Goal: Information Seeking & Learning: Learn about a topic

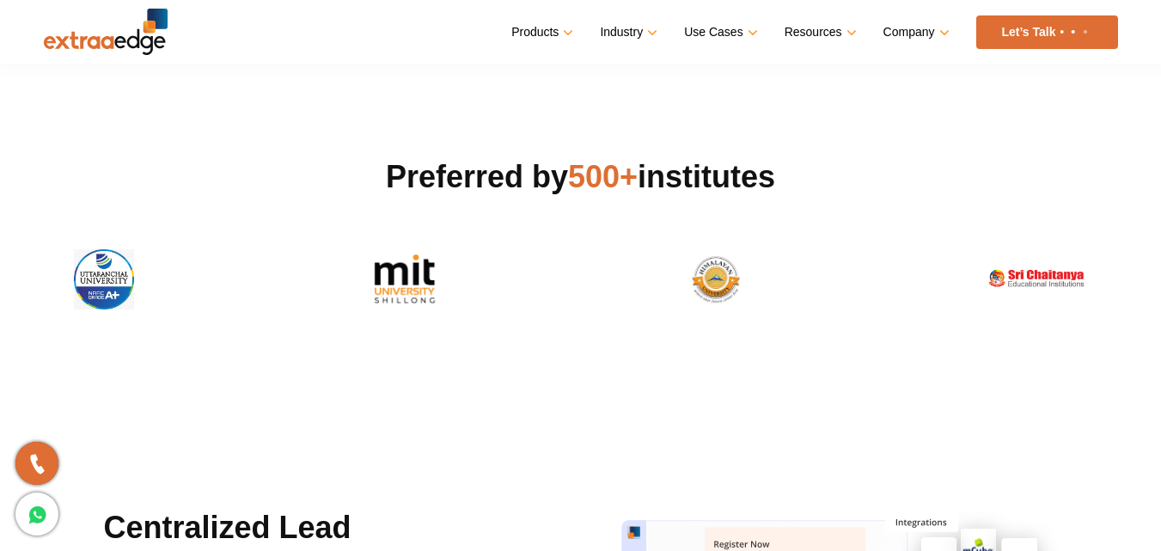
scroll to position [516, 0]
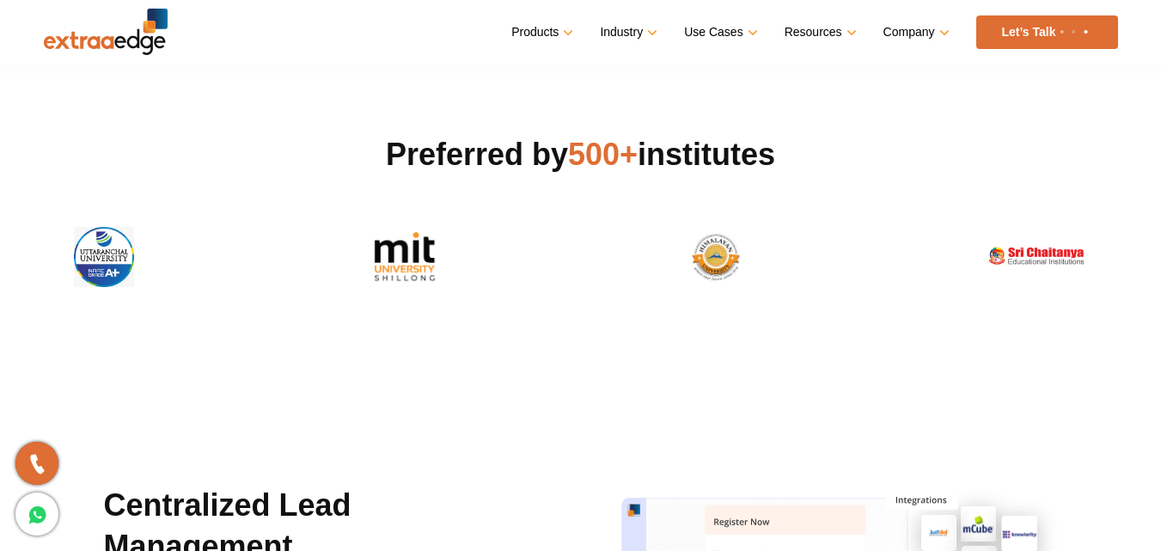
click at [400, 267] on img at bounding box center [404, 257] width 119 height 60
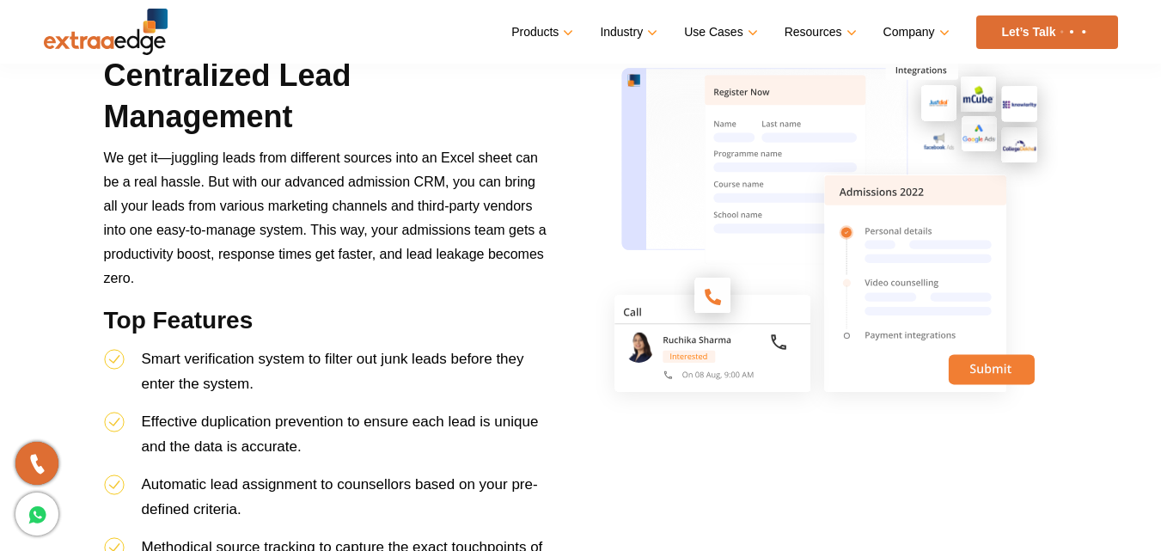
click at [1014, 380] on img at bounding box center [826, 235] width 464 height 361
click at [1017, 30] on link "Let’s Talk" at bounding box center [1047, 32] width 142 height 34
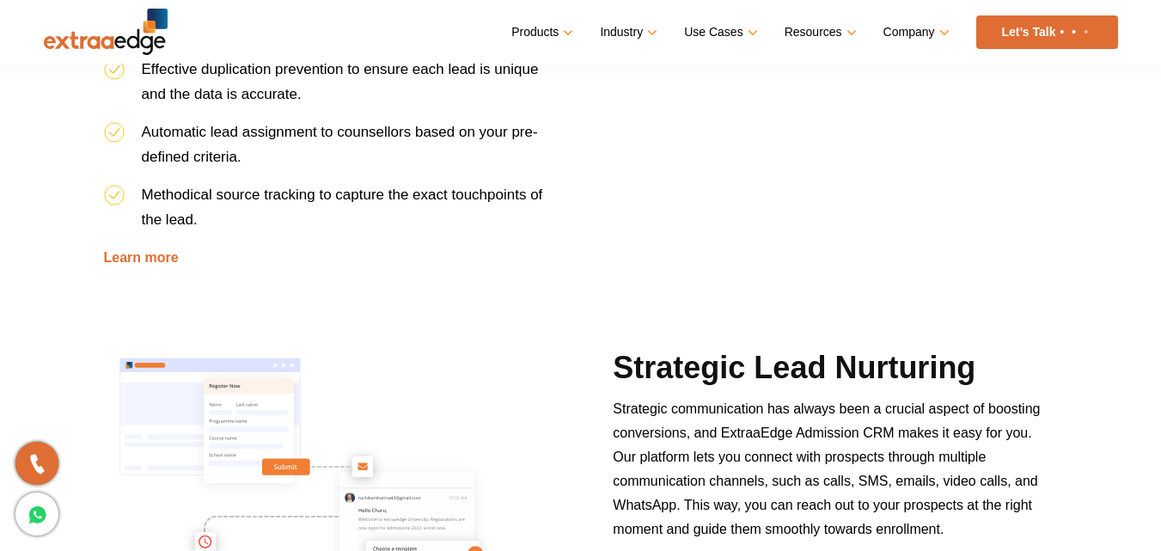
scroll to position [1375, 0]
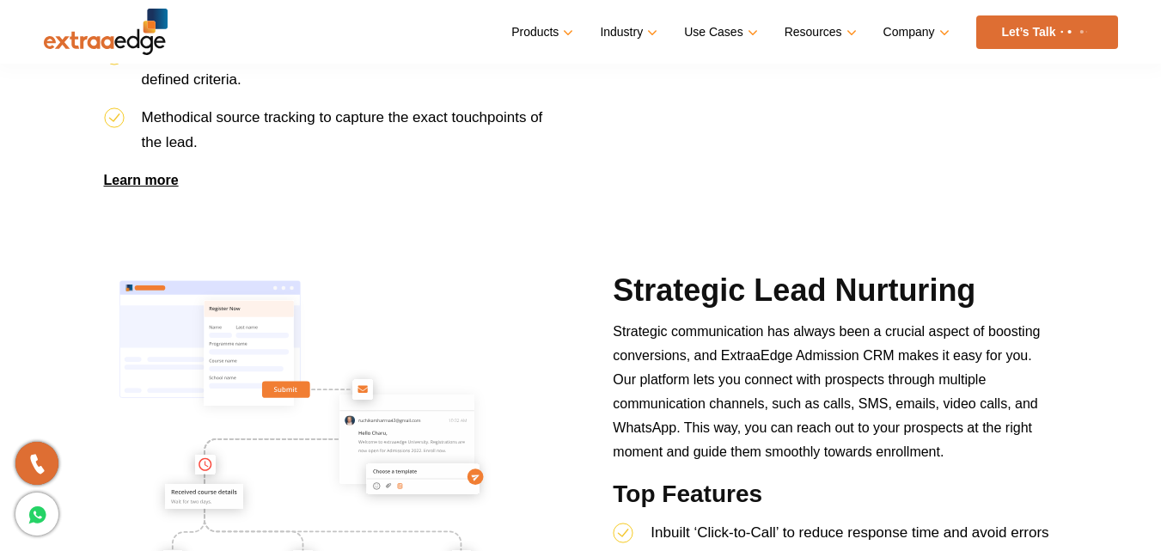
click at [150, 181] on link "Learn more" at bounding box center [141, 180] width 75 height 15
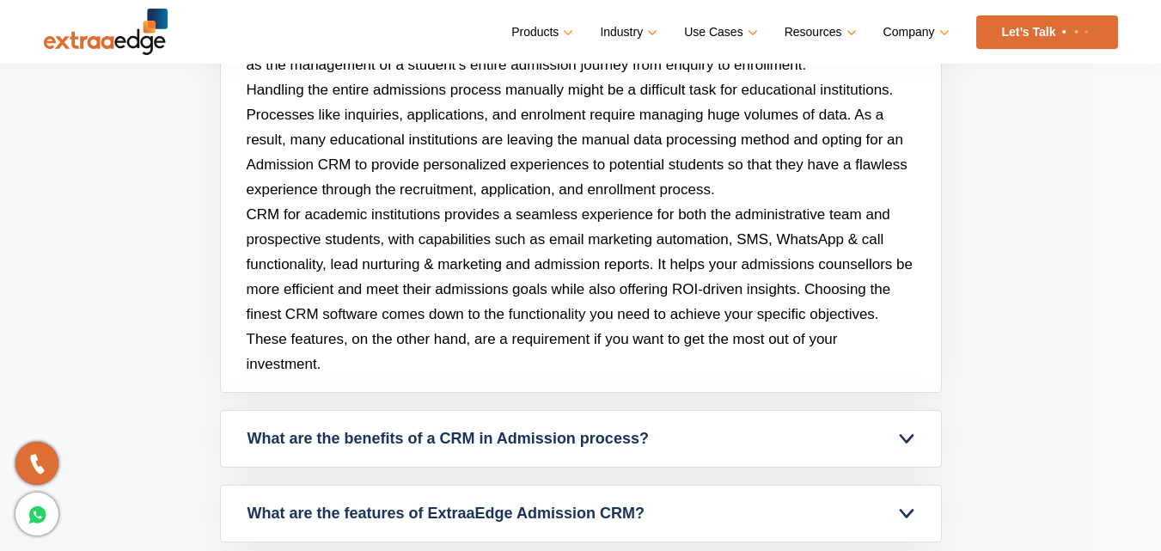
scroll to position [7719, 0]
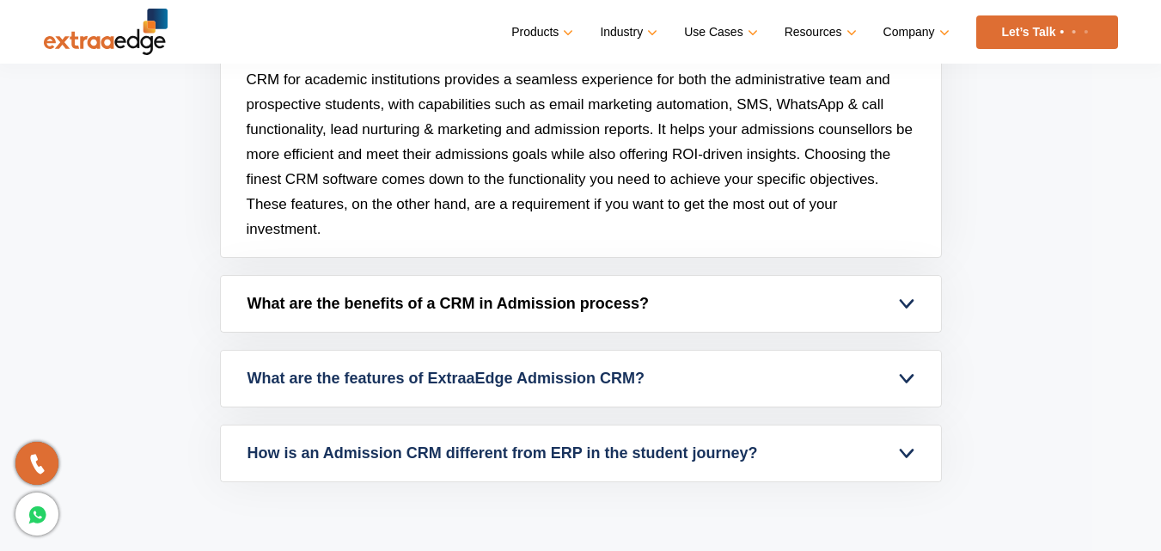
click at [445, 306] on link "What are the benefits of a CRM in Admission process?" at bounding box center [581, 304] width 720 height 56
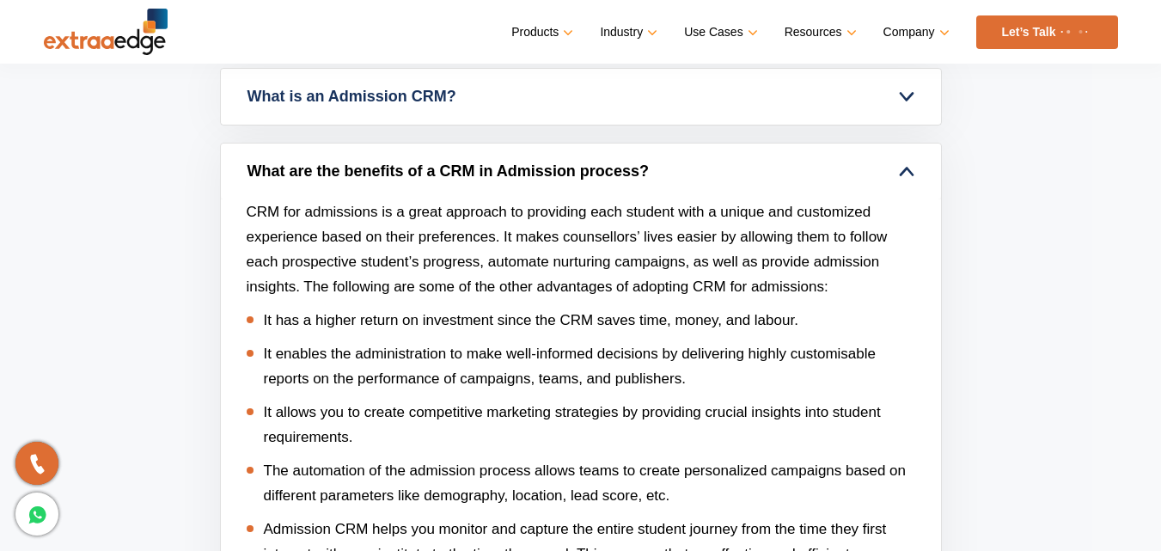
scroll to position [7633, 0]
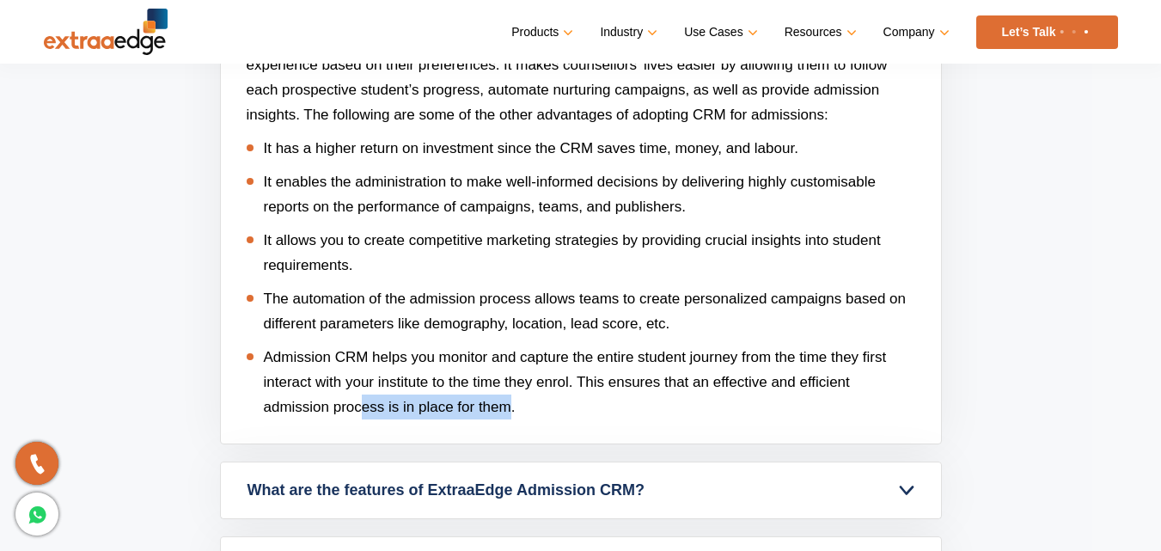
drag, startPoint x: 512, startPoint y: 403, endPoint x: 363, endPoint y: 413, distance: 149.8
click at [363, 413] on li "Admission CRM helps you monitor and capture the entire student journey from the…" at bounding box center [581, 382] width 669 height 75
click at [554, 419] on li "Admission CRM helps you monitor and capture the entire student journey from the…" at bounding box center [581, 382] width 669 height 75
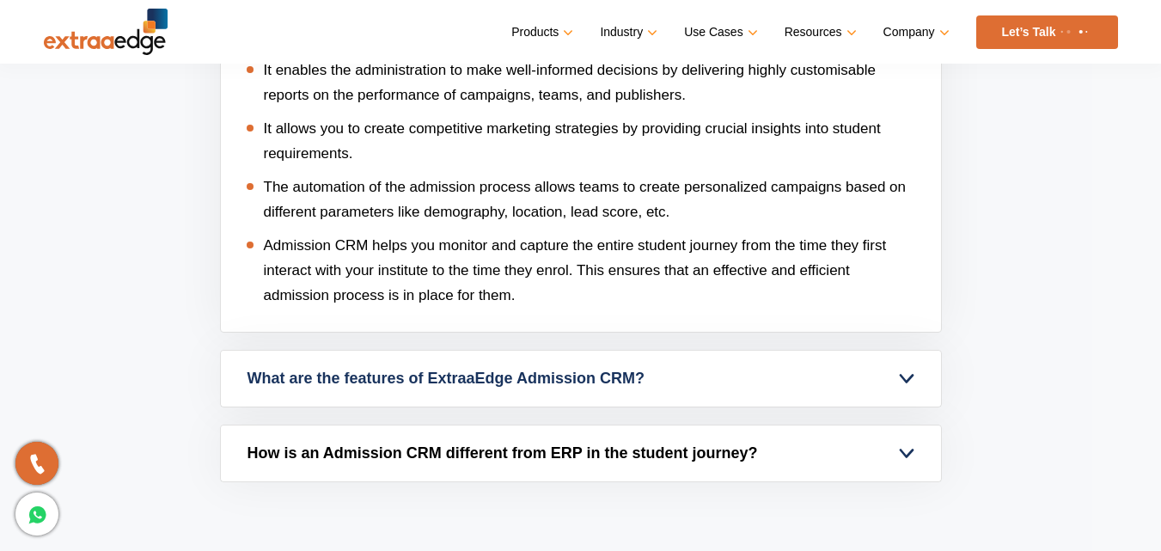
click at [443, 453] on link "How is an Admission CRM different from ERP in the student journey?" at bounding box center [581, 453] width 720 height 56
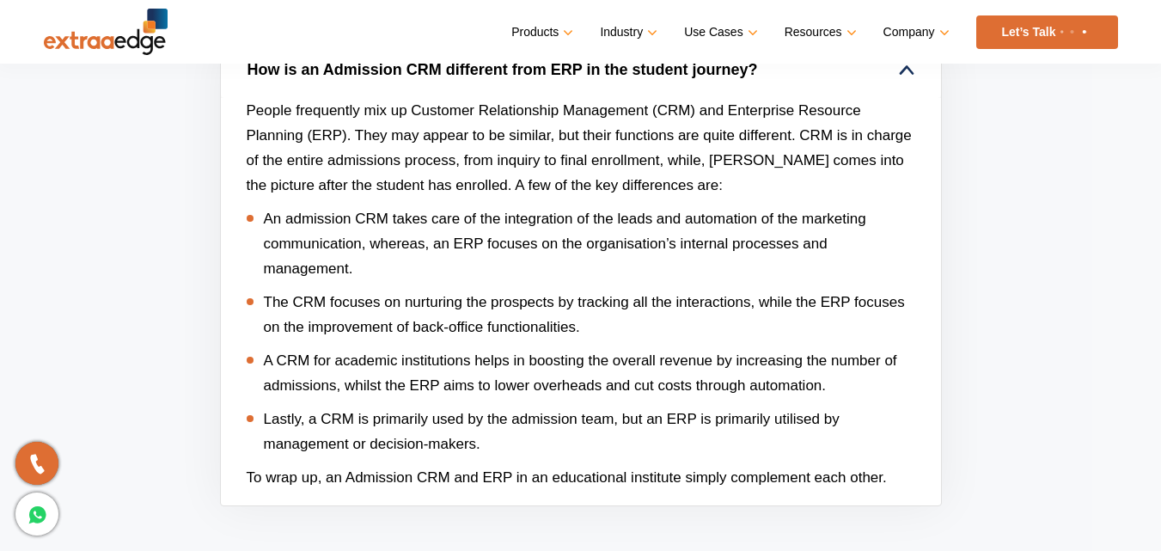
scroll to position [7737, 0]
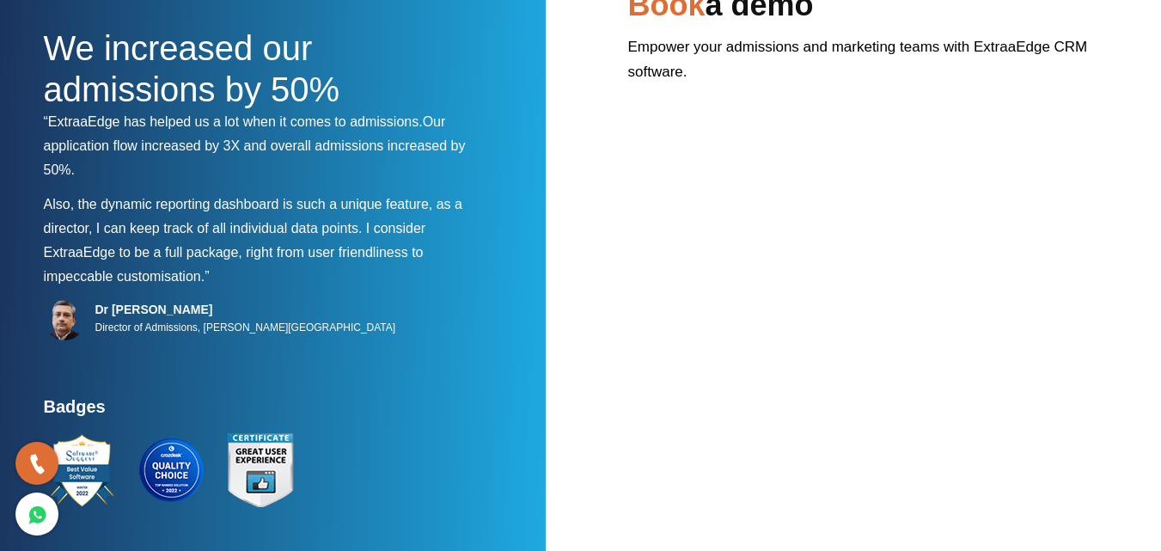
scroll to position [223, 0]
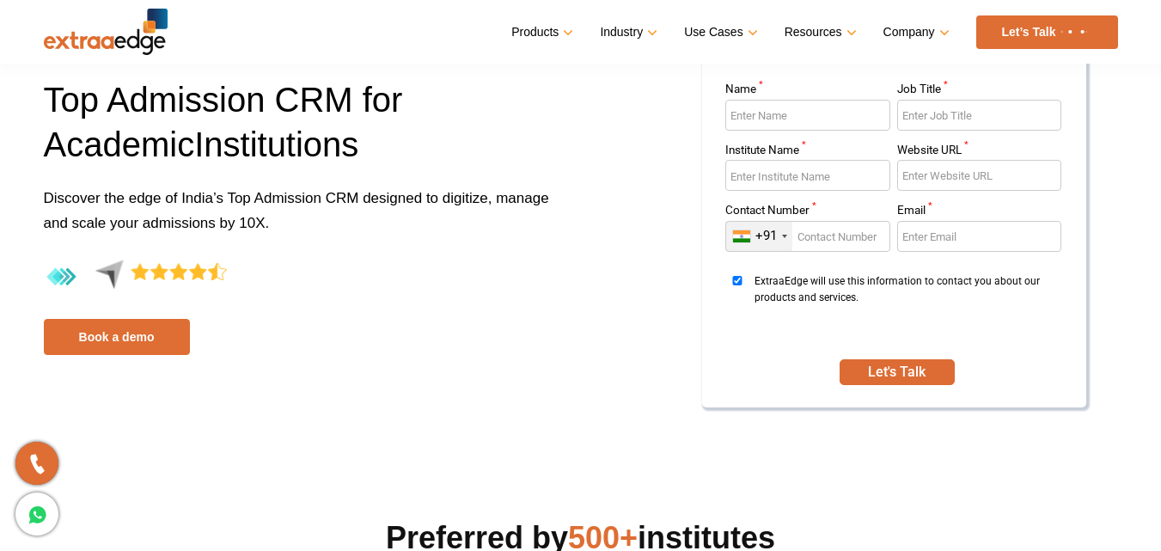
scroll to position [347, 0]
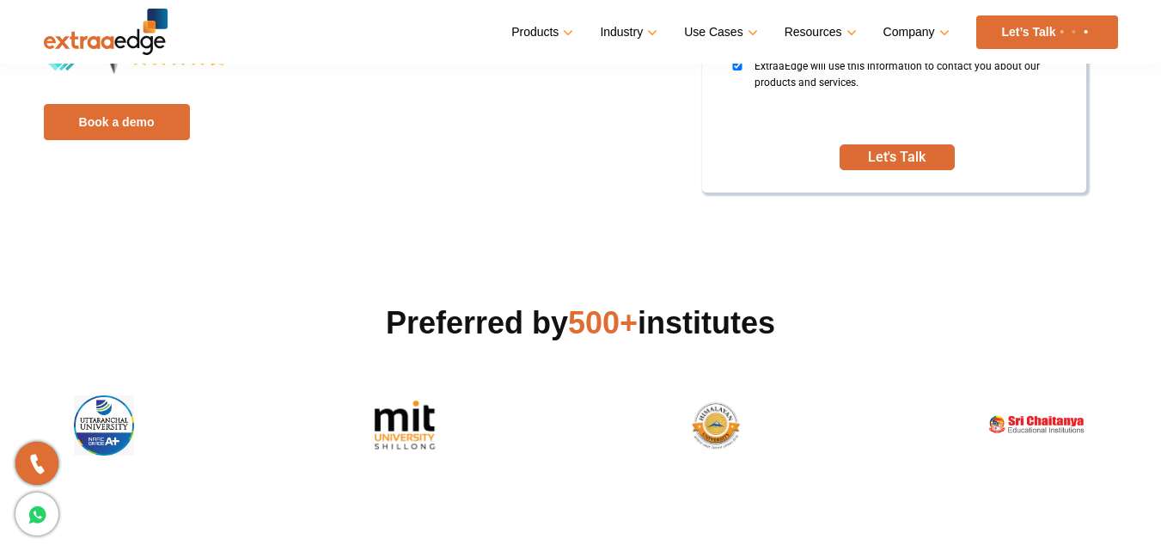
click at [602, 327] on span "500+" at bounding box center [603, 322] width 70 height 35
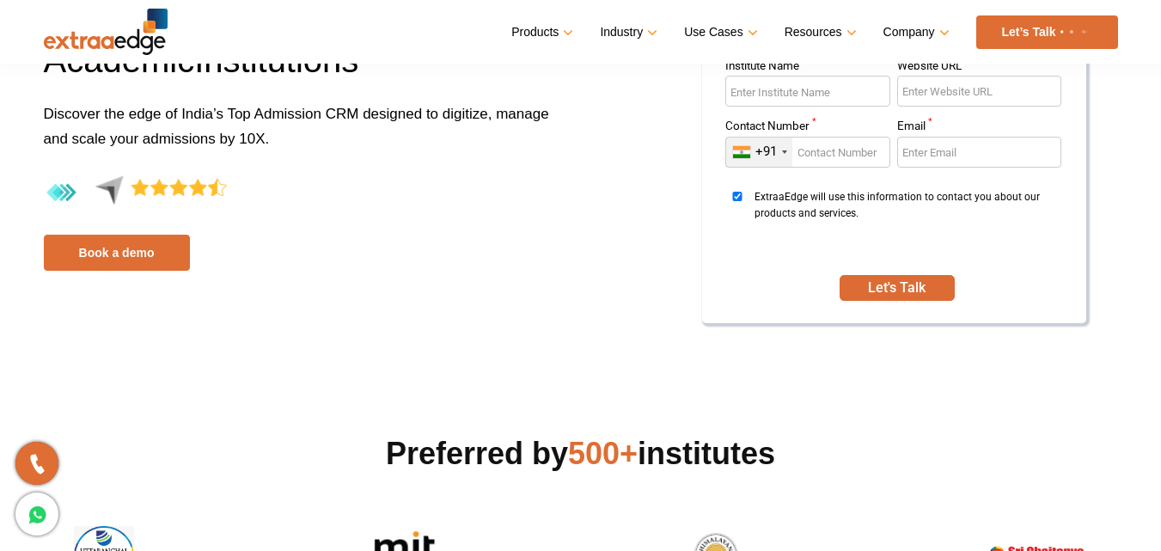
scroll to position [261, 0]
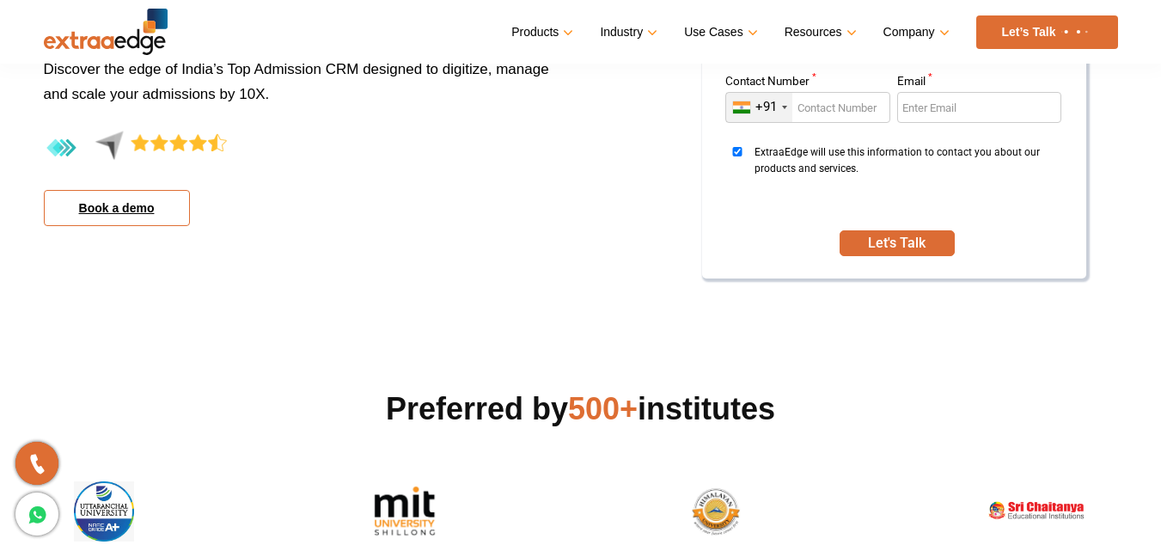
click at [121, 220] on link "Book a demo" at bounding box center [117, 208] width 146 height 36
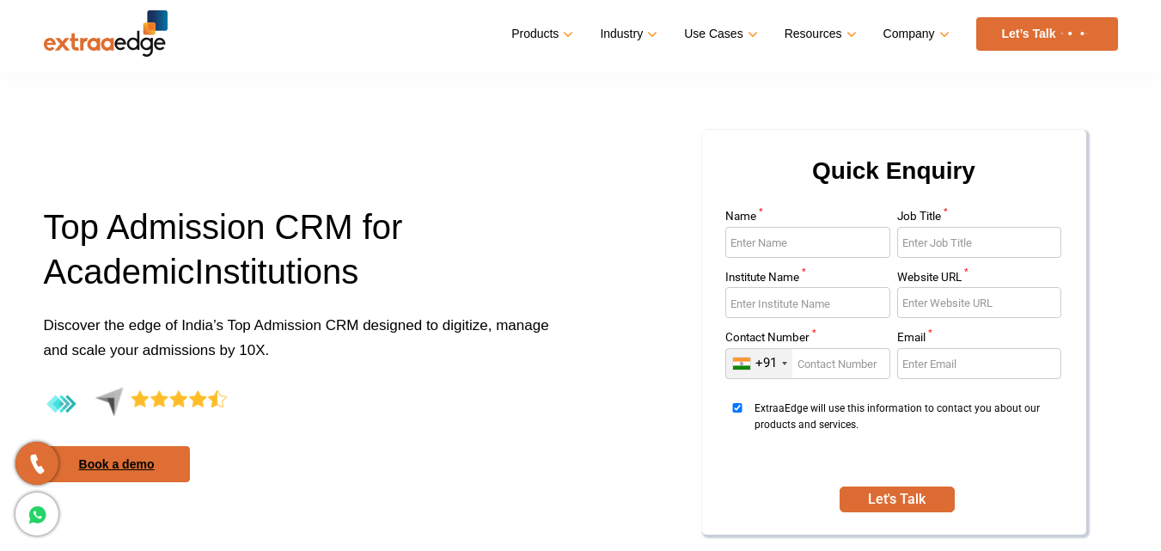
scroll to position [0, 0]
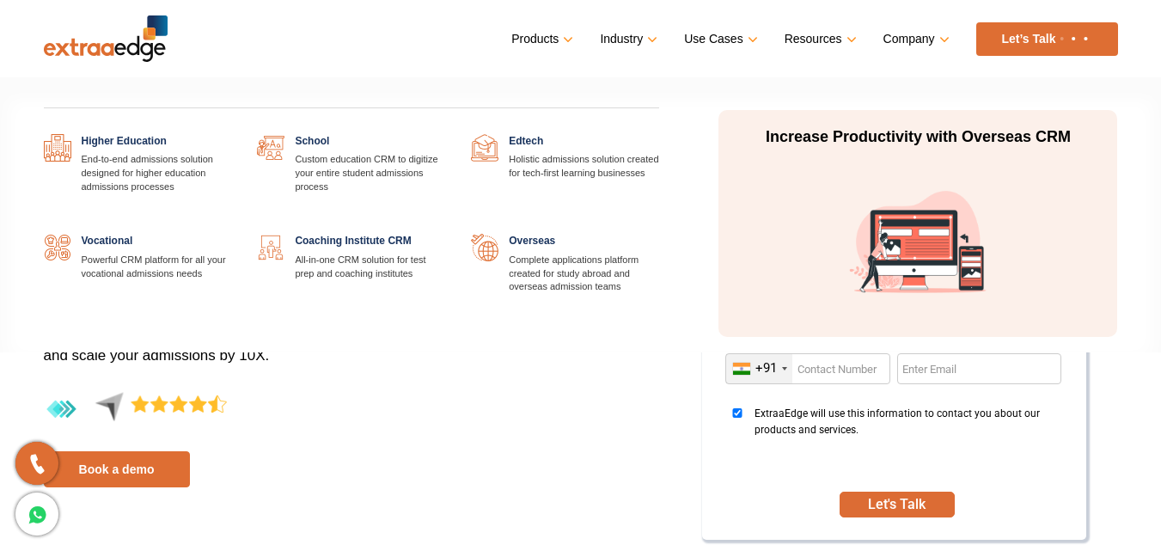
click at [644, 40] on link "Industry" at bounding box center [627, 39] width 54 height 25
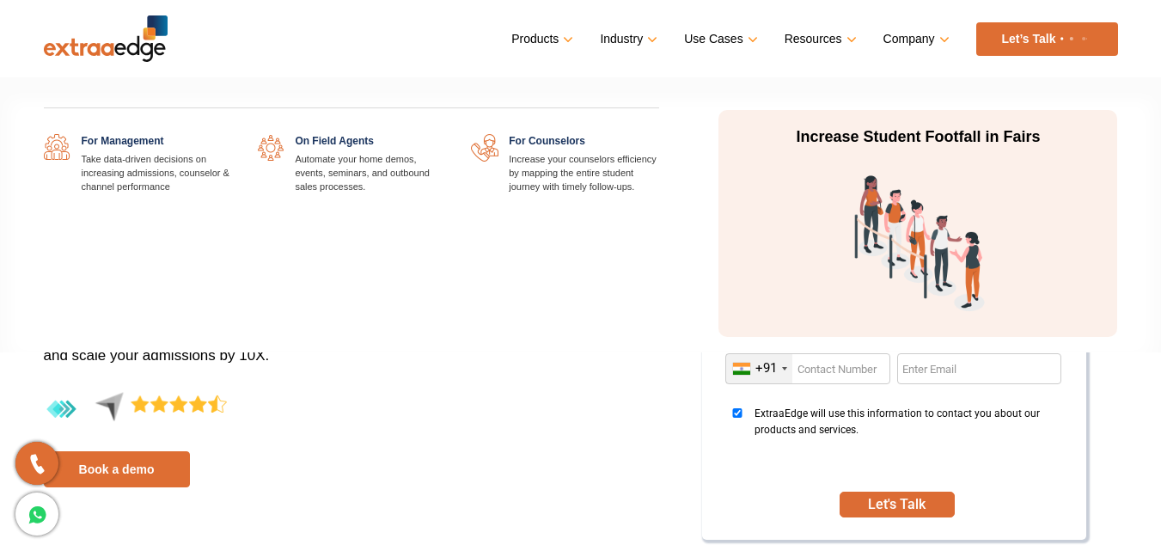
click at [718, 37] on link "Use Cases" at bounding box center [719, 39] width 70 height 25
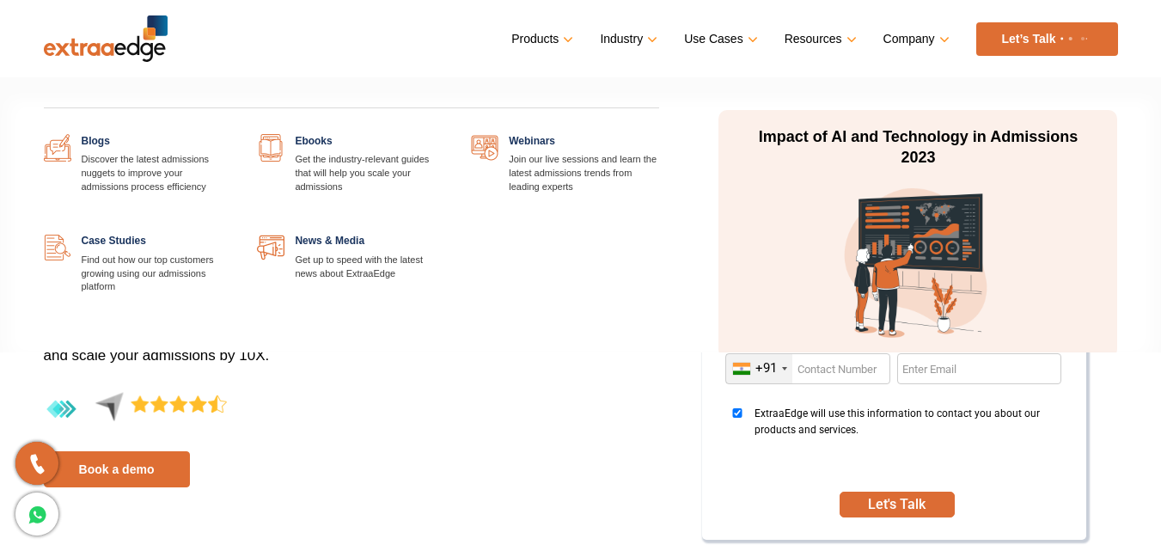
click at [847, 36] on link "Resources" at bounding box center [819, 39] width 69 height 25
click at [840, 38] on link "Resources" at bounding box center [819, 39] width 69 height 25
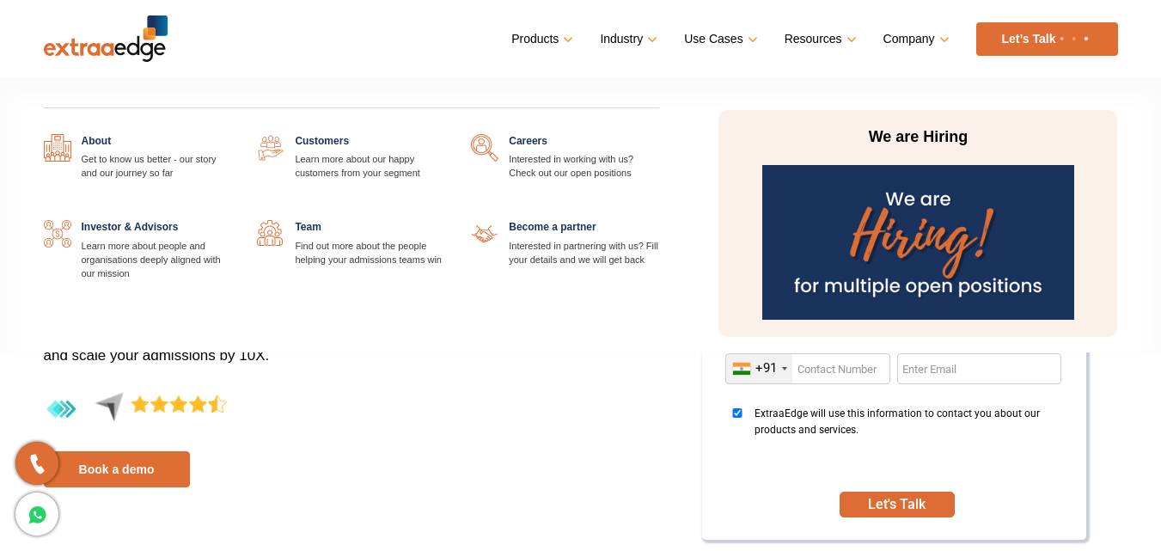
click at [923, 34] on link "Company" at bounding box center [914, 39] width 63 height 25
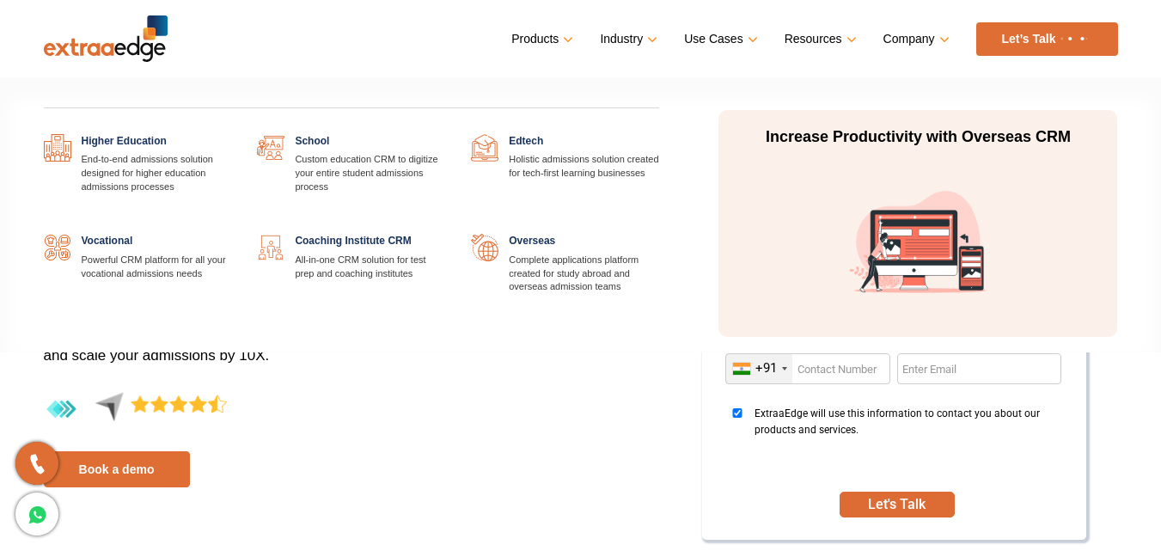
click at [625, 40] on link "Industry" at bounding box center [627, 39] width 54 height 25
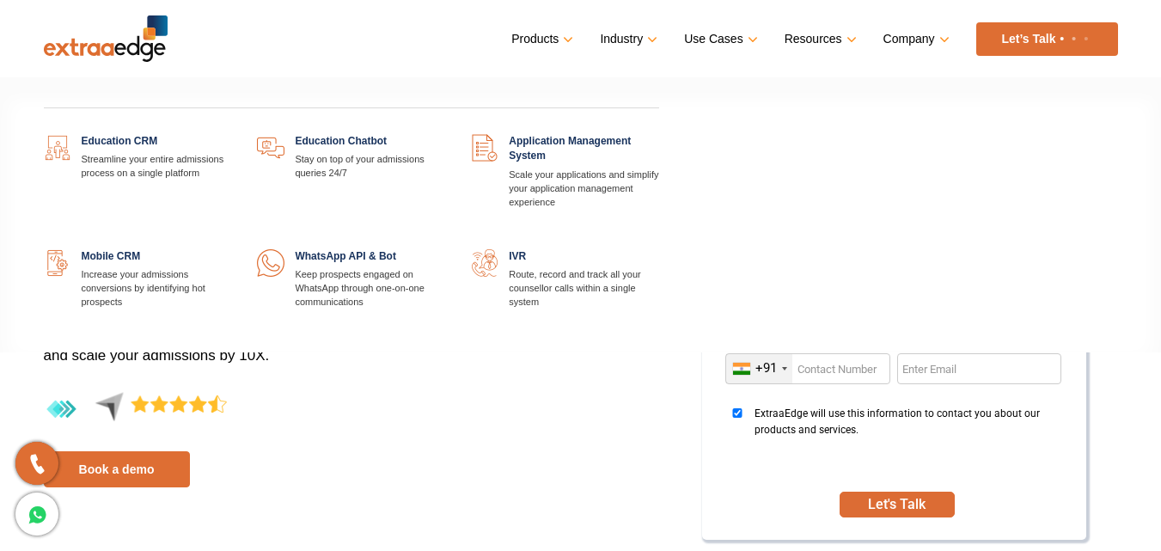
click at [539, 40] on link "Products" at bounding box center [540, 39] width 58 height 25
click at [445, 134] on link at bounding box center [445, 134] width 0 height 0
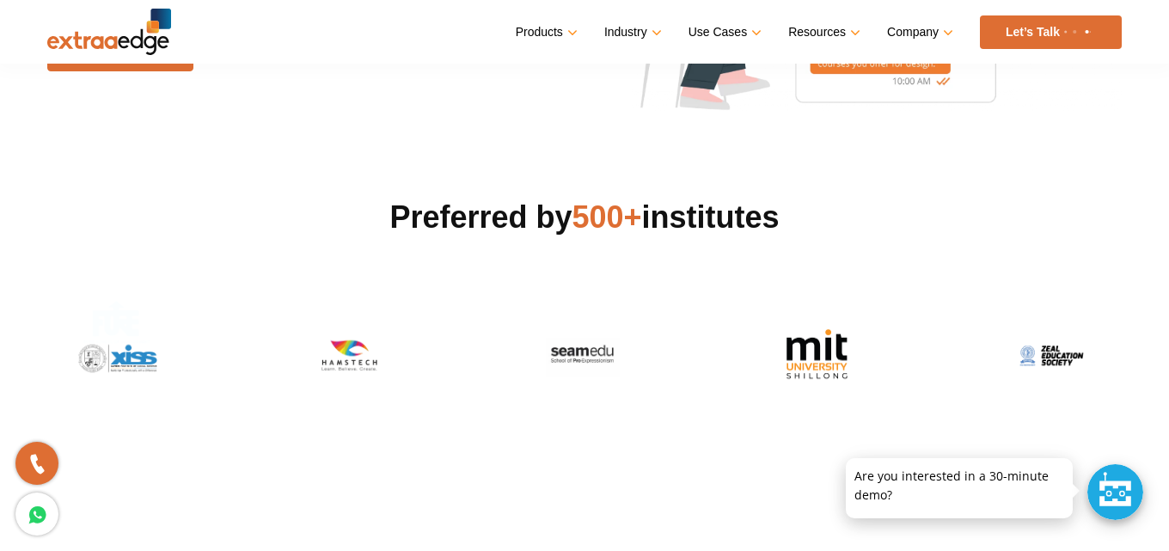
scroll to position [344, 0]
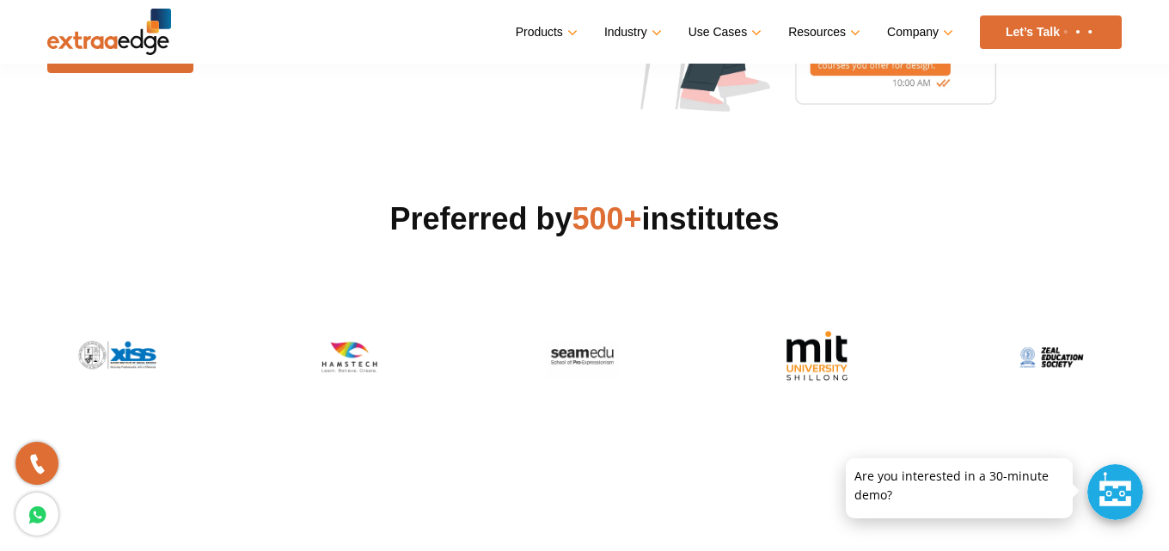
click at [803, 348] on img at bounding box center [816, 356] width 119 height 60
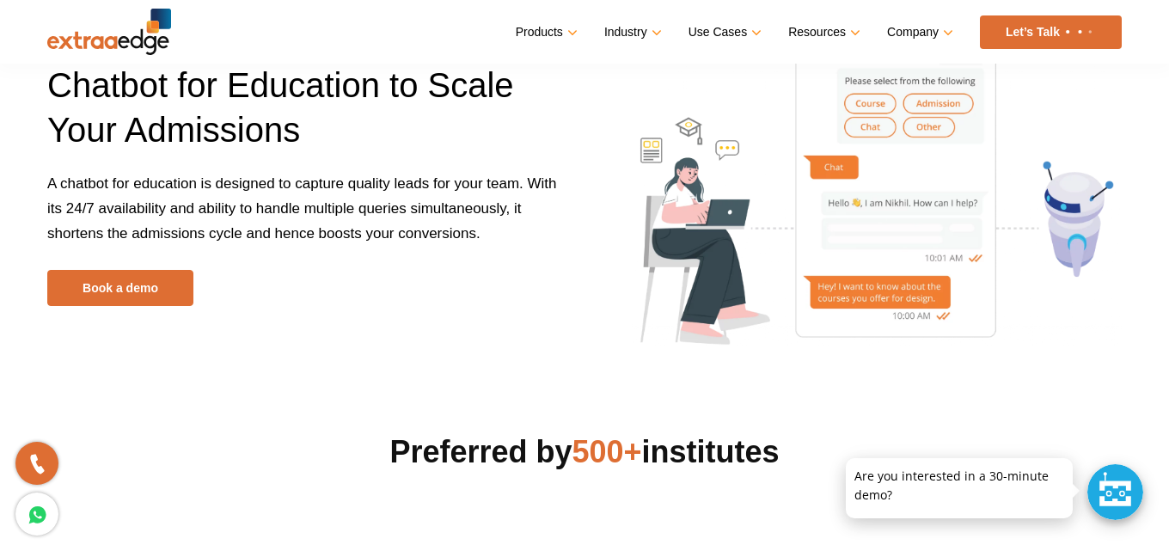
scroll to position [86, 0]
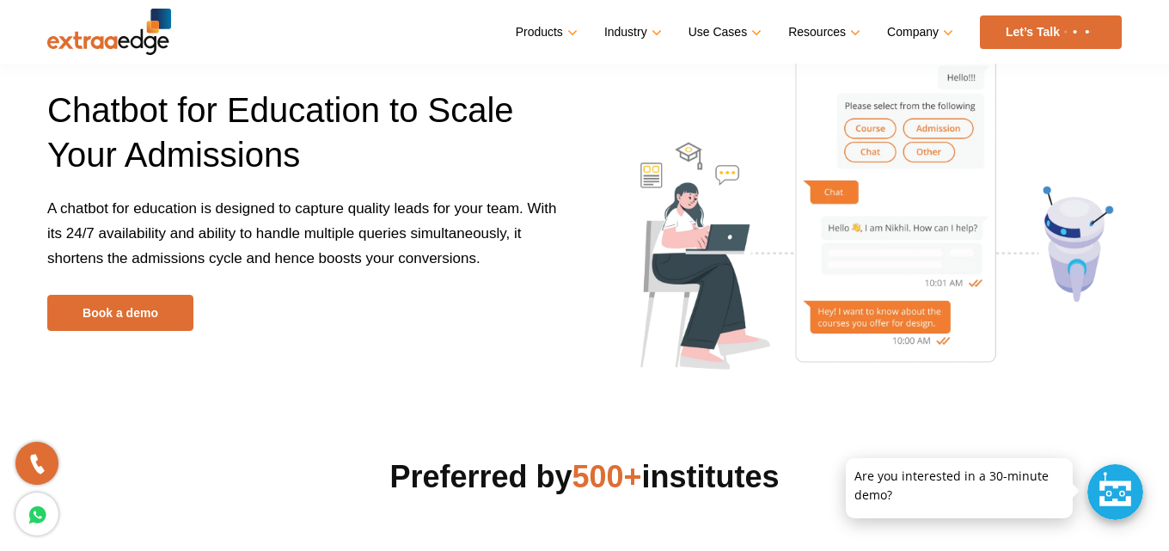
click at [886, 129] on img at bounding box center [877, 208] width 490 height 323
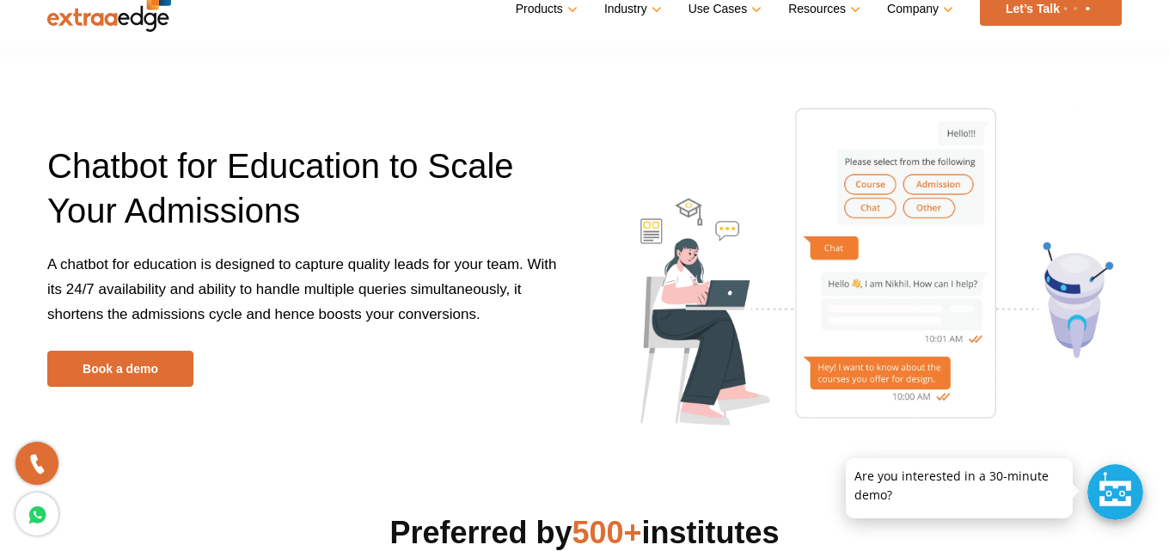
scroll to position [0, 0]
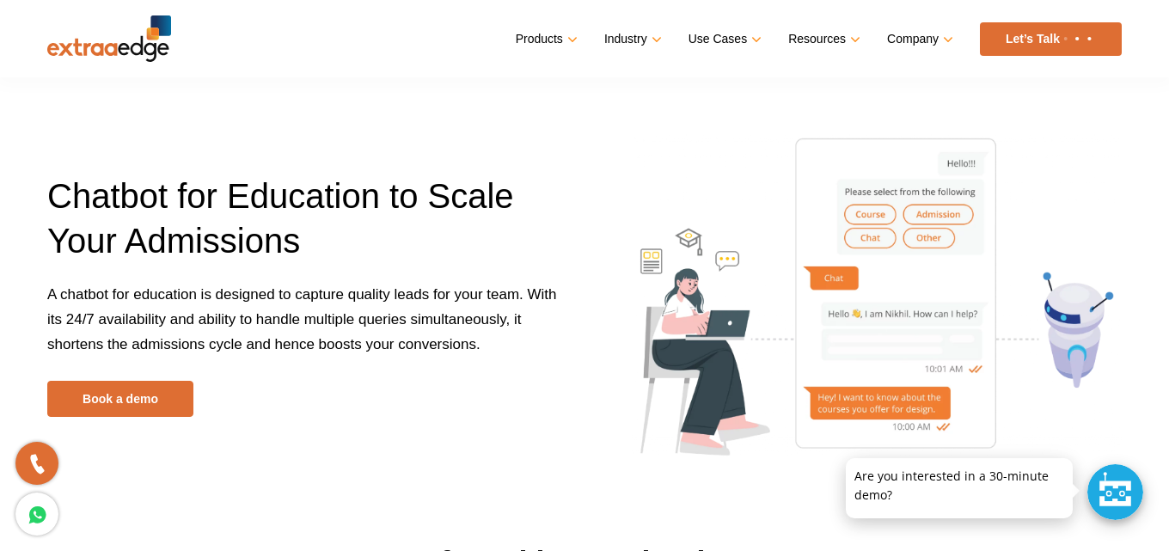
click at [948, 170] on img at bounding box center [877, 294] width 490 height 323
click at [951, 163] on img at bounding box center [877, 294] width 490 height 323
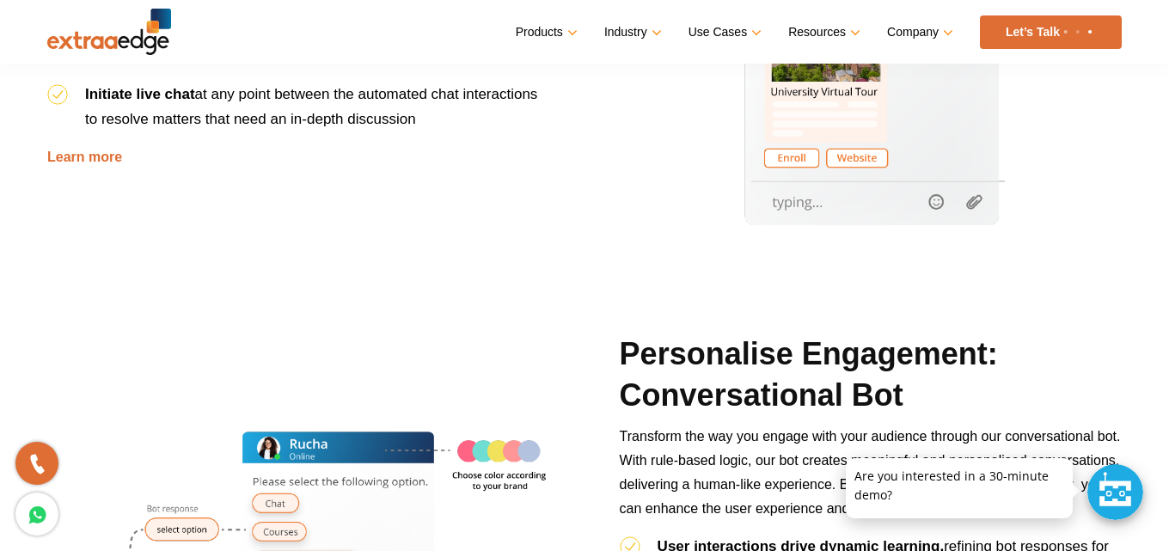
scroll to position [1203, 0]
